Goal: Check status: Check status

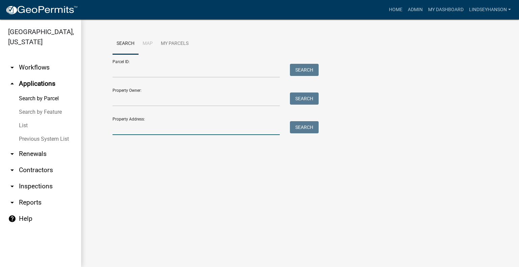
click at [166, 126] on input "Property Address:" at bounding box center [195, 128] width 167 height 14
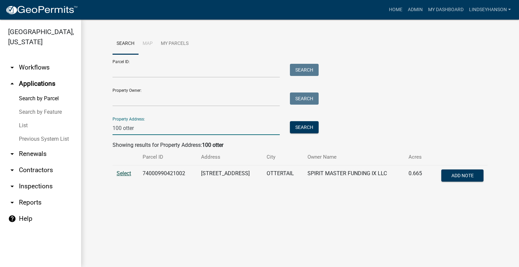
type input "100 otter"
click at [124, 177] on span "Select" at bounding box center [124, 173] width 15 height 6
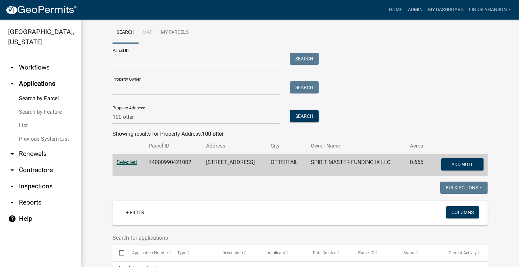
scroll to position [34, 0]
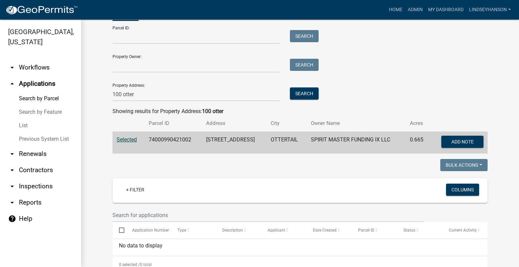
click at [172, 134] on td "74000990421002" at bounding box center [173, 143] width 57 height 22
copy td "74000990421002"
drag, startPoint x: 42, startPoint y: 65, endPoint x: 42, endPoint y: 72, distance: 7.4
click at [42, 65] on link "arrow_drop_down Workflows" at bounding box center [40, 67] width 81 height 16
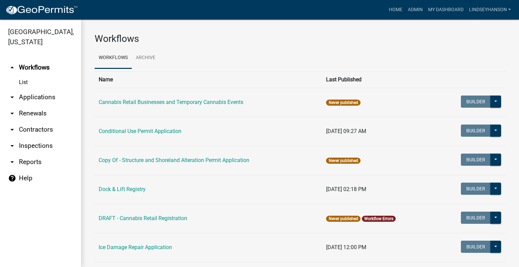
click at [45, 97] on link "arrow_drop_down Applications" at bounding box center [40, 97] width 81 height 16
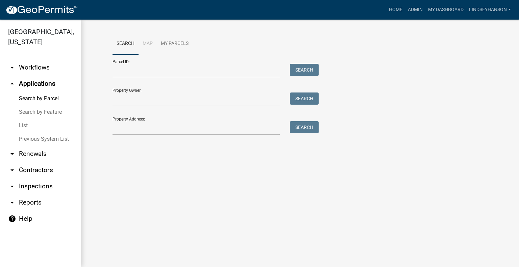
click at [50, 65] on link "arrow_drop_down Workflows" at bounding box center [40, 67] width 81 height 16
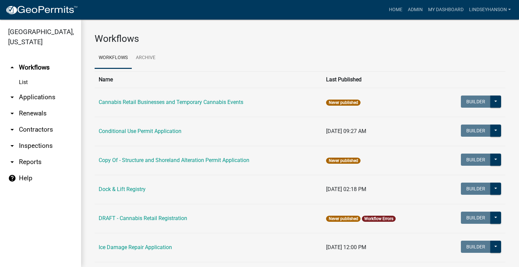
click at [46, 98] on link "arrow_drop_down Applications" at bounding box center [40, 97] width 81 height 16
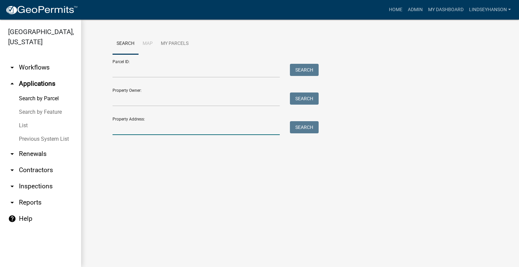
click at [151, 131] on input "Property Address:" at bounding box center [195, 128] width 167 height 14
click at [45, 70] on link "arrow_drop_down Workflows" at bounding box center [40, 67] width 81 height 16
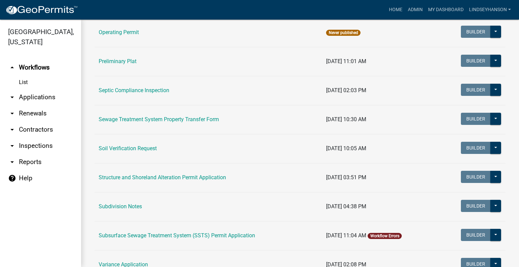
scroll to position [335, 0]
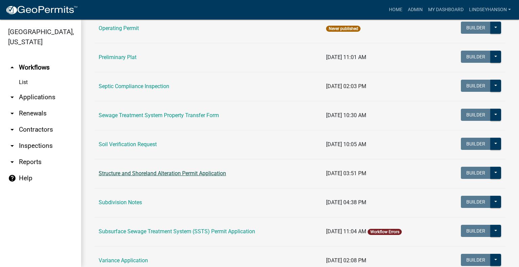
click at [187, 173] on link "Structure and Shoreland Alteration Permit Application" at bounding box center [162, 173] width 127 height 6
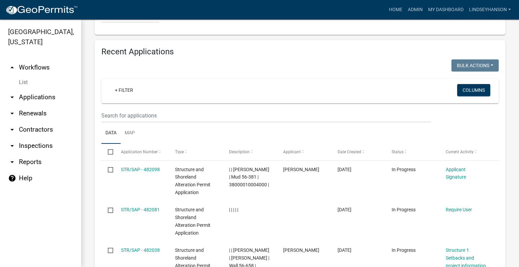
scroll to position [805, 0]
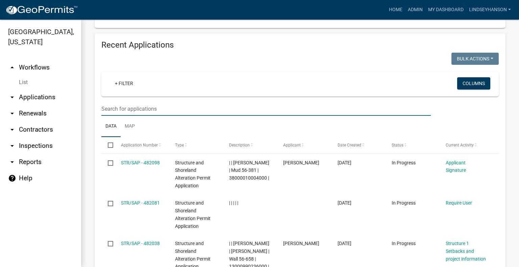
click at [241, 116] on input "text" at bounding box center [265, 109] width 329 height 14
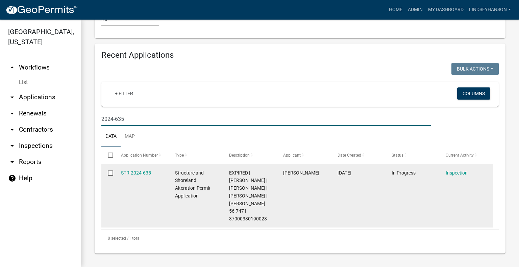
type input "2024-635"
click at [138, 166] on datatable-body-cell "STR-2024-635" at bounding box center [141, 195] width 54 height 63
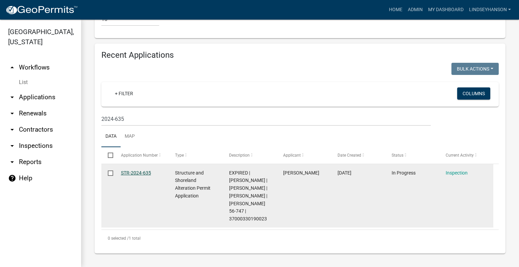
click at [139, 170] on link "STR-2024-635" at bounding box center [136, 172] width 30 height 5
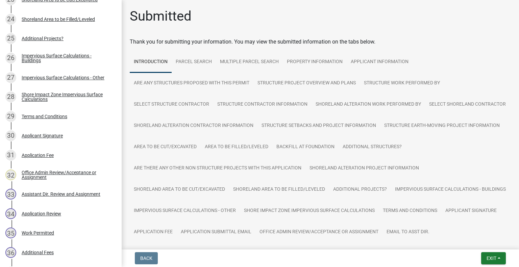
scroll to position [807, 0]
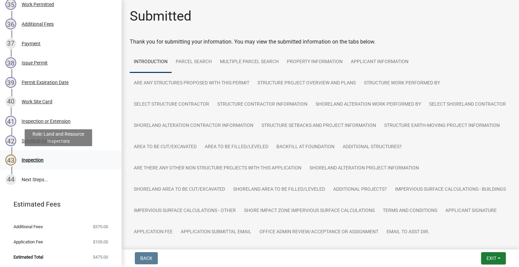
click at [51, 155] on div "43 Inspection" at bounding box center [57, 160] width 105 height 11
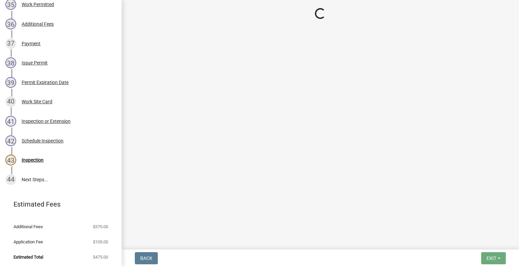
select select "710d5f49-2663-4e73-9718-d0c4e189f5ed"
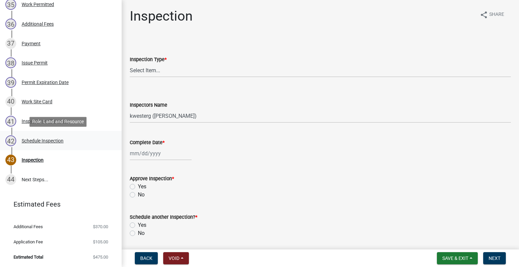
click at [62, 140] on div "Schedule Inspection" at bounding box center [43, 140] width 42 height 5
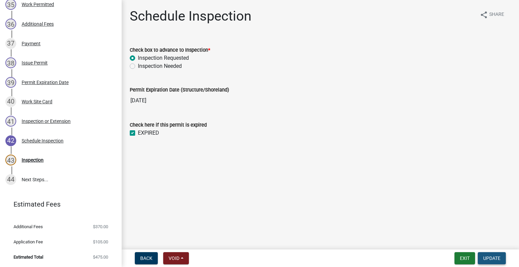
click at [492, 254] on button "Update" at bounding box center [492, 258] width 28 height 12
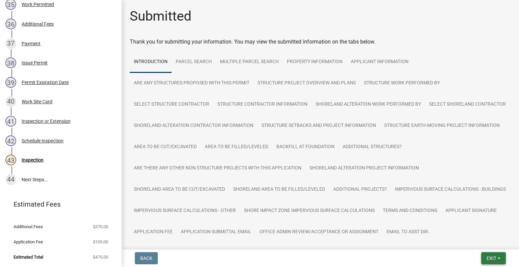
click at [487, 260] on span "Exit" at bounding box center [491, 258] width 10 height 5
click at [480, 243] on button "Save & Exit" at bounding box center [479, 241] width 54 height 16
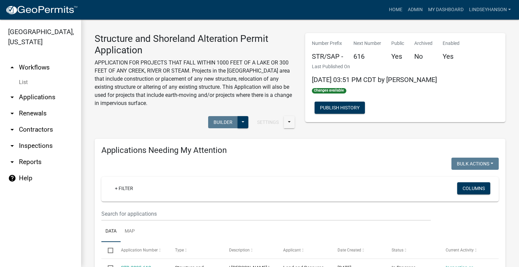
click at [56, 97] on link "arrow_drop_down Applications" at bounding box center [40, 97] width 81 height 16
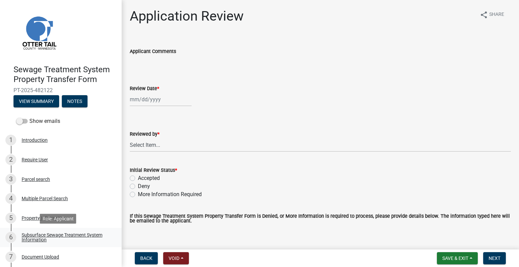
click at [69, 236] on div "Subsurface Sewage Treatment System Information" at bounding box center [66, 237] width 89 height 9
